Goal: Transaction & Acquisition: Subscribe to service/newsletter

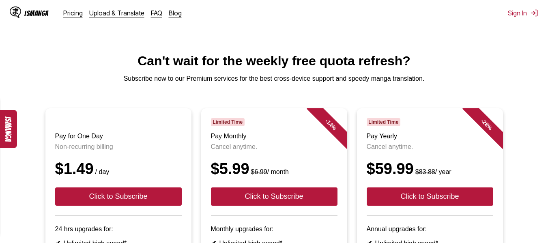
click at [6, 120] on button "ismanga" at bounding box center [8, 129] width 18 height 38
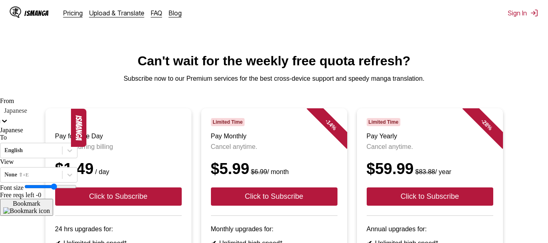
drag, startPoint x: 6, startPoint y: 120, endPoint x: 80, endPoint y: 123, distance: 73.9
click at [77, 123] on div "From 1 result available. Use Up and Down to choose options, press Enter to sele…" at bounding box center [38, 156] width 77 height 118
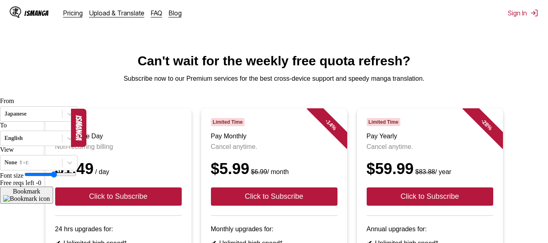
click at [107, 107] on main "Can't wait for the weekly free quota refresh? Subscribe now to our Premium serv…" at bounding box center [274, 230] width 548 height 353
click at [82, 136] on button "ismanga" at bounding box center [78, 128] width 15 height 38
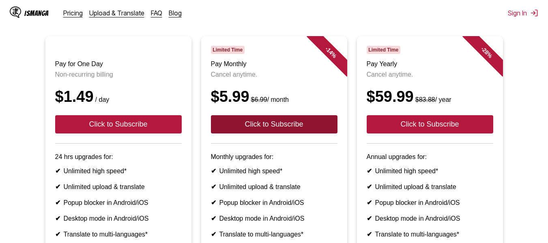
click at [281, 133] on button "Click to Subscribe" at bounding box center [274, 124] width 127 height 18
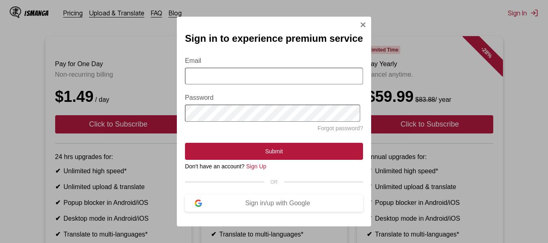
click at [279, 78] on input "Email" at bounding box center [274, 76] width 178 height 17
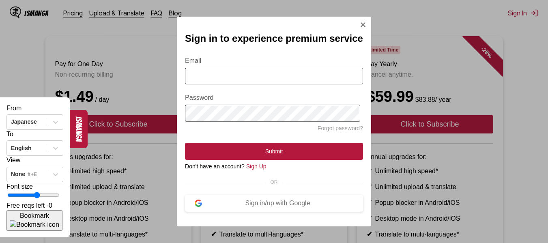
click at [227, 79] on input "Email" at bounding box center [274, 76] width 178 height 17
type input "**********"
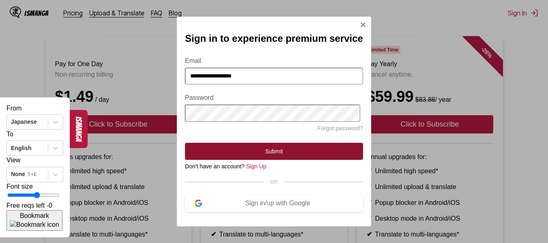
click at [262, 150] on button "Submit" at bounding box center [274, 151] width 178 height 17
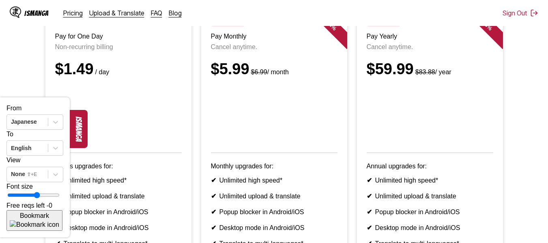
scroll to position [99, 0]
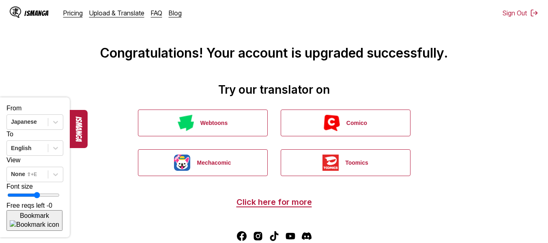
scroll to position [47, 0]
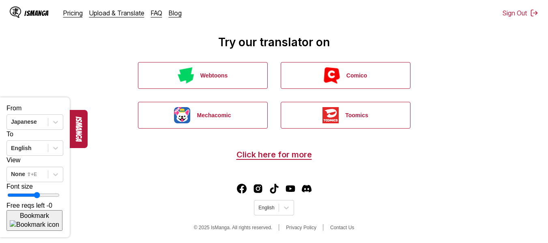
click at [0, 84] on main "Congratulations! Your account is upgraded successfully. Try our translator on W…" at bounding box center [274, 60] width 548 height 215
click at [176, 19] on div "IsManga Pricing Upload & Translate FAQ Blog" at bounding box center [99, 13] width 178 height 26
click at [348, 4] on div "IsManga Pricing Upload & Translate FAQ Blog Sign Out Pricing Upload & Translate…" at bounding box center [274, 13] width 548 height 26
